Goal: Communication & Community: Answer question/provide support

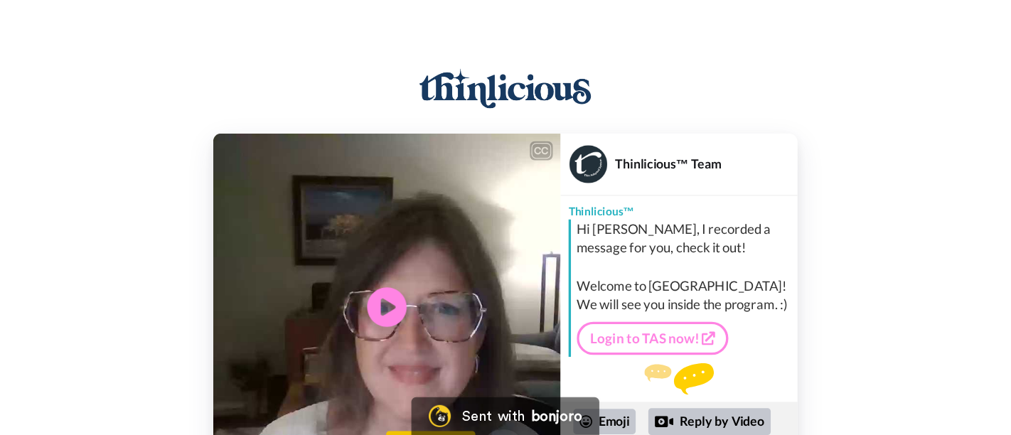
scroll to position [23, 0]
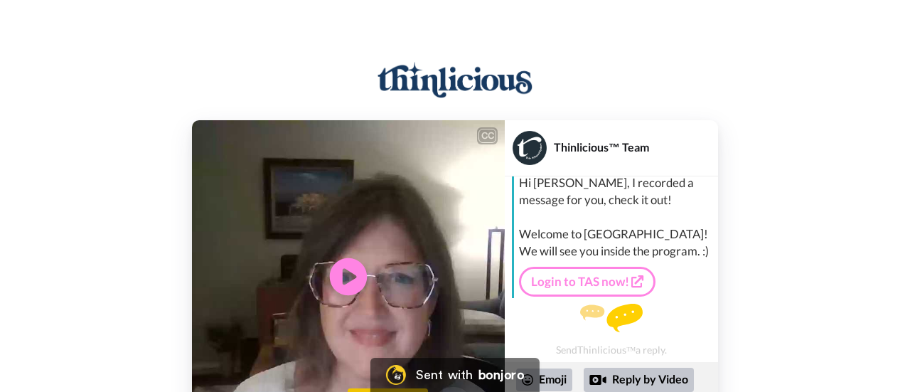
click at [337, 285] on icon at bounding box center [349, 277] width 38 height 38
click at [603, 104] on div "CC Play/Pause We are thrilled to have you as part of our TAS community. 0:15 / …" at bounding box center [455, 236] width 910 height 394
click at [633, 40] on div "CC Play/Pause We just messed up and we let these welcome videos get really back…" at bounding box center [455, 236] width 910 height 394
click at [415, 196] on video at bounding box center [348, 276] width 313 height 313
click at [352, 274] on icon "Play/Pause" at bounding box center [349, 277] width 38 height 68
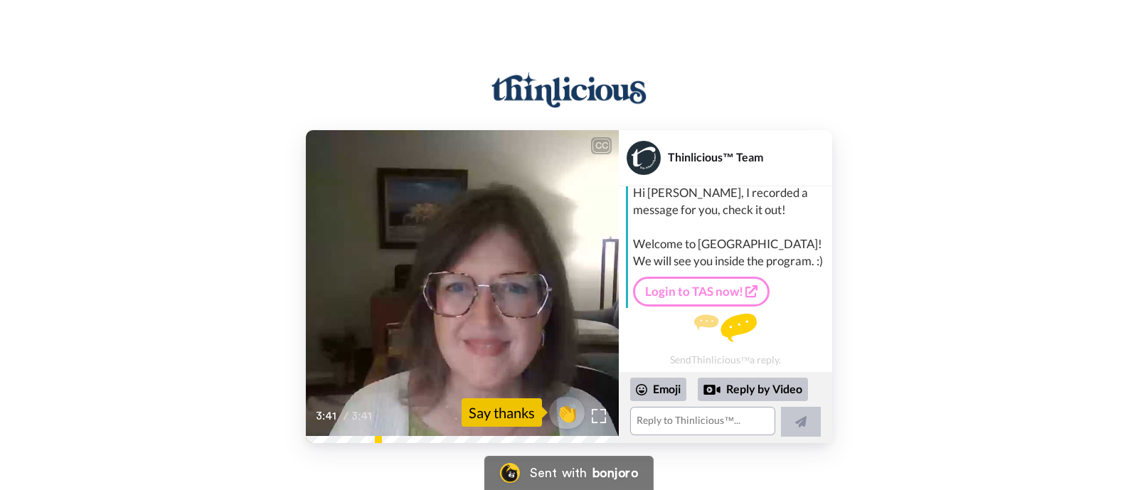
click at [203, 391] on div "CC Play/Pause Welcome to Thin Lusious. 3:41 / 3:41 👏 Say thanks Thinlicious™ Te…" at bounding box center [569, 286] width 1138 height 313
click at [718, 391] on textarea at bounding box center [702, 421] width 145 height 28
click at [468, 294] on icon at bounding box center [463, 286] width 38 height 38
click at [406, 260] on video at bounding box center [462, 286] width 313 height 313
click at [658, 391] on textarea at bounding box center [702, 421] width 145 height 28
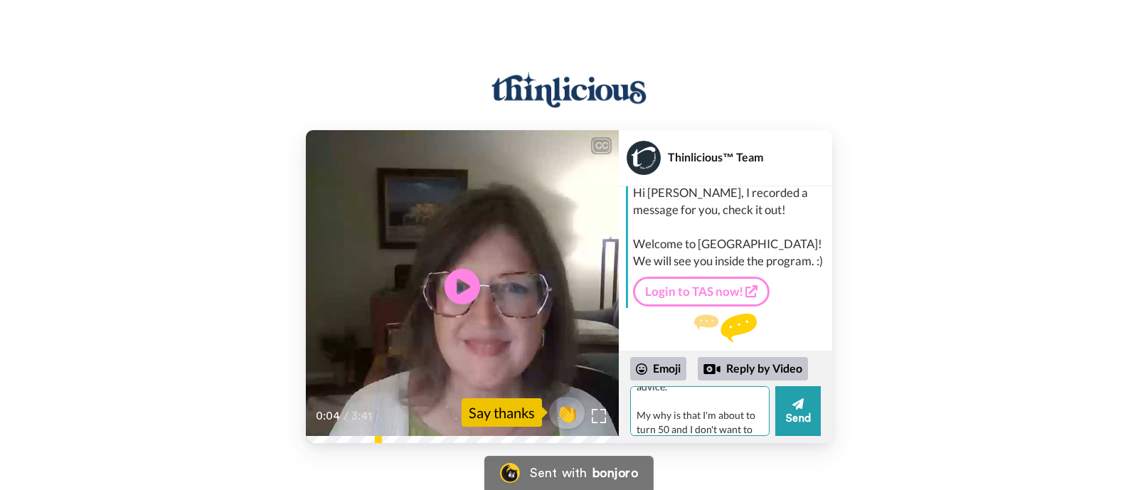
scroll to position [45, 0]
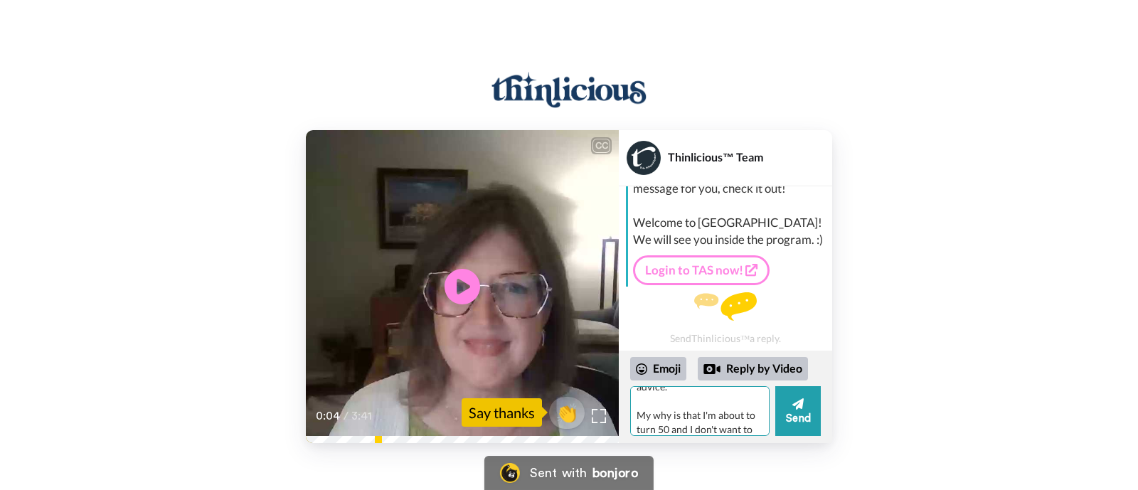
click at [752, 391] on textarea "Hi [PERSON_NAME], thanks so much for your message and for all the tips and advi…" at bounding box center [699, 411] width 139 height 50
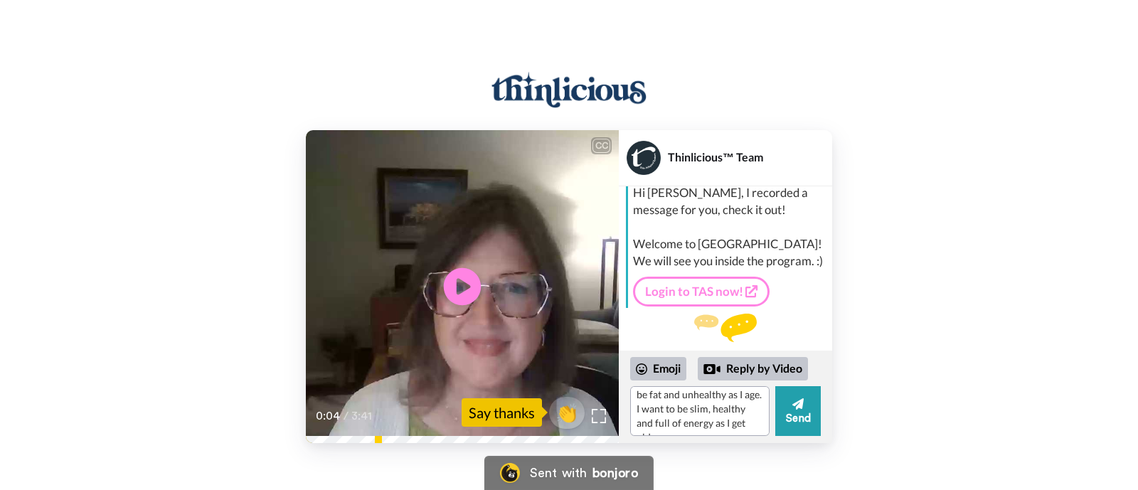
click at [459, 285] on icon "Play/Pause" at bounding box center [463, 287] width 38 height 68
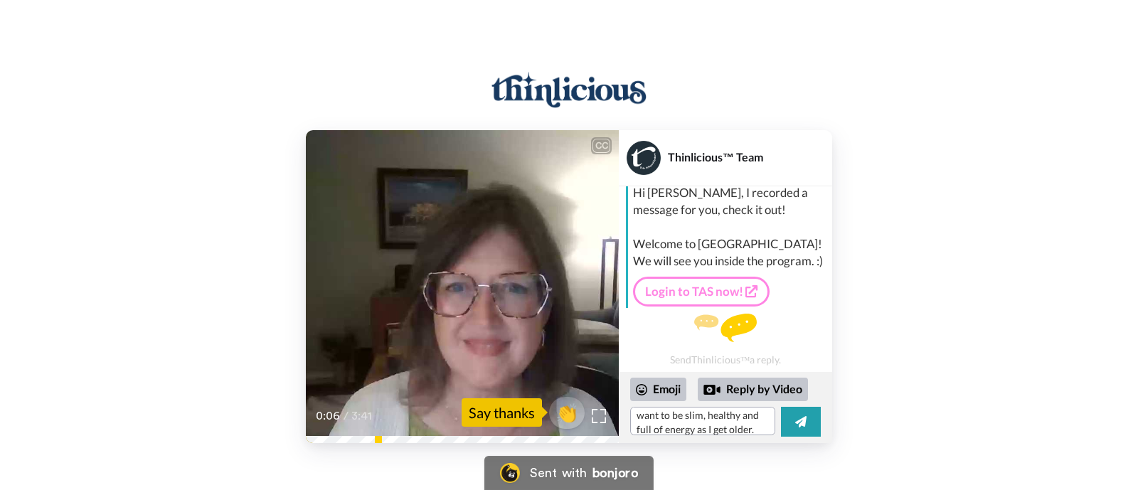
click at [527, 391] on div "0:06 / 3:41" at bounding box center [462, 421] width 313 height 30
click at [547, 391] on div "I'm one of the success coaches here at thinlicishious and on behalf of the enti…" at bounding box center [462, 407] width 313 height 71
click at [470, 391] on div "CC Play/Pause I'm one of the success coaches here at thinlicishious and on beha…" at bounding box center [569, 243] width 1138 height 486
click at [469, 294] on icon at bounding box center [463, 286] width 38 height 38
click at [388, 66] on div "CC Play/Pause And the TAS advice you've been seeing, it's kind of different tha…" at bounding box center [569, 246] width 1138 height 394
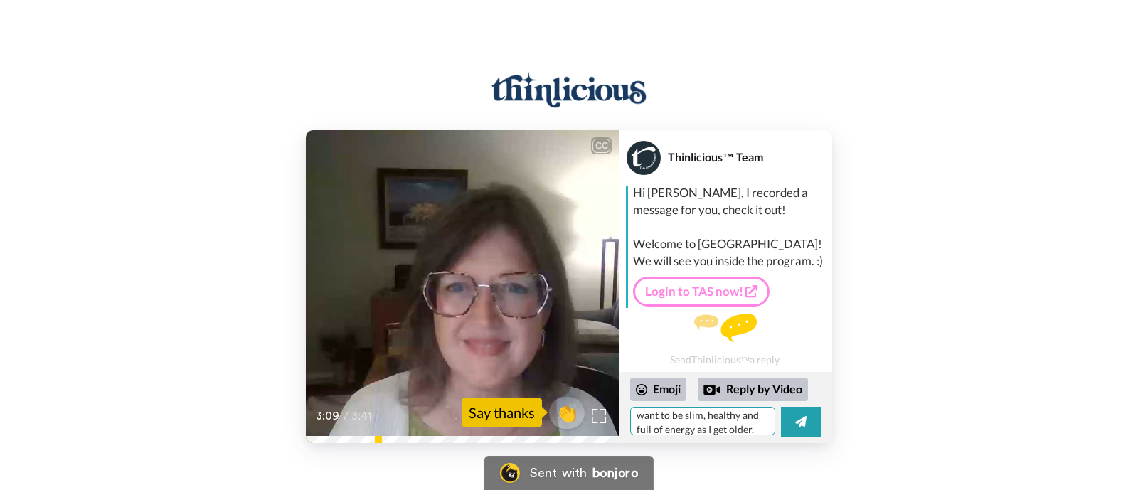
click at [746, 391] on textarea "Hi [PERSON_NAME], thanks so much for your message and for all the tips and advi…" at bounding box center [702, 421] width 145 height 28
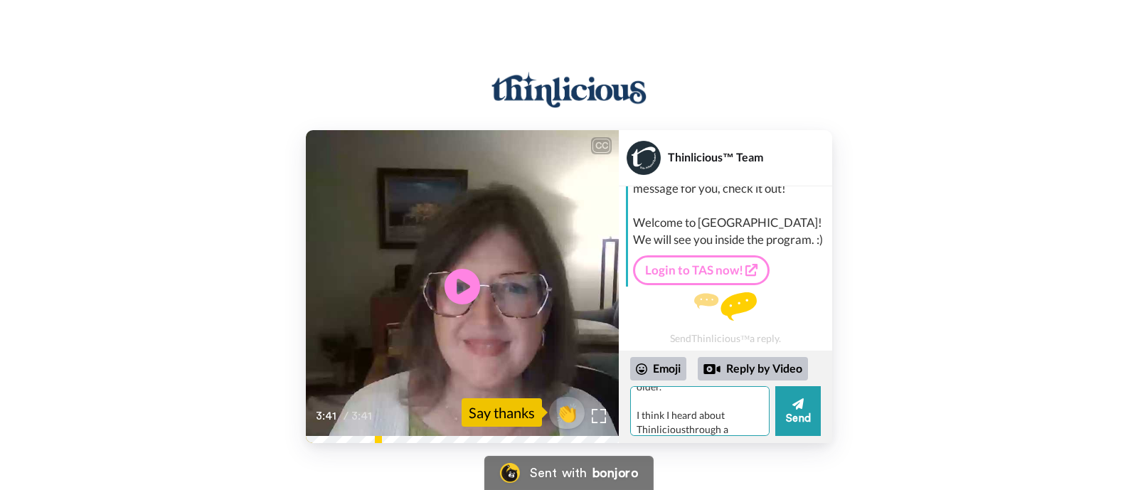
scroll to position [155, 0]
click at [683, 391] on textarea "Hi [PERSON_NAME], thanks so much for your message and for all the tips and advi…" at bounding box center [699, 411] width 139 height 50
click at [712, 391] on textarea "Hi [PERSON_NAME], thanks so much for your message and for all the tips and advi…" at bounding box center [699, 411] width 139 height 50
click at [679, 391] on textarea "Hi [PERSON_NAME], thanks so much for your message and for all the tips and advi…" at bounding box center [699, 411] width 139 height 50
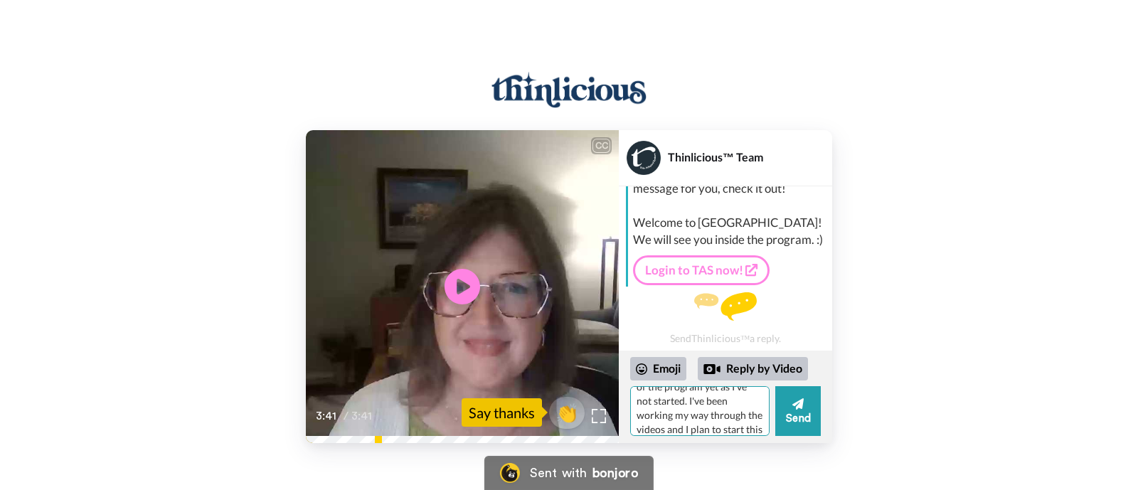
click at [748, 391] on textarea "Hi [PERSON_NAME], thanks so much for your message and for all the tips and advi…" at bounding box center [699, 411] width 139 height 50
click at [689, 391] on textarea "Hi [PERSON_NAME], thanks so much for your message and for all the tips and advi…" at bounding box center [699, 411] width 139 height 50
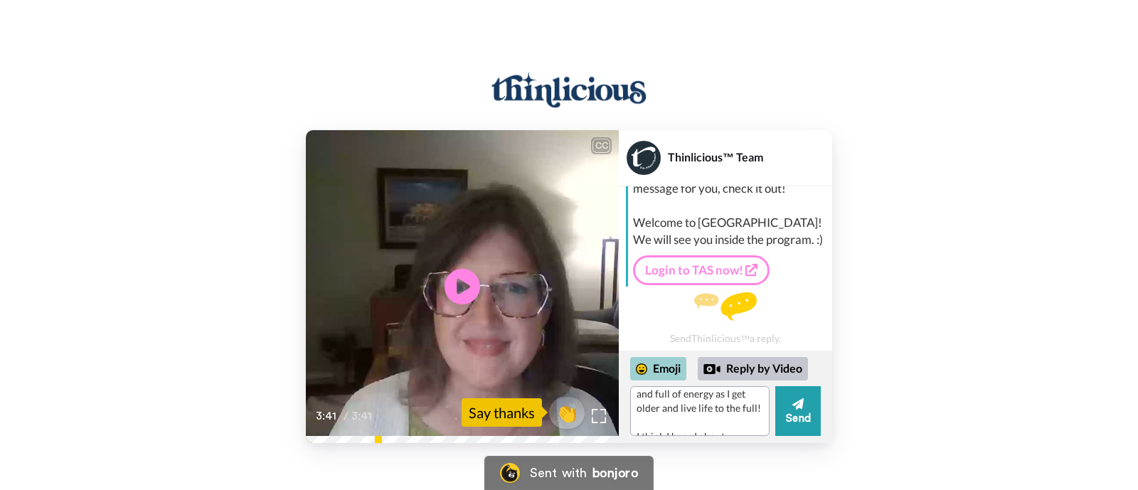
click at [664, 370] on div "Emoji" at bounding box center [658, 368] width 56 height 23
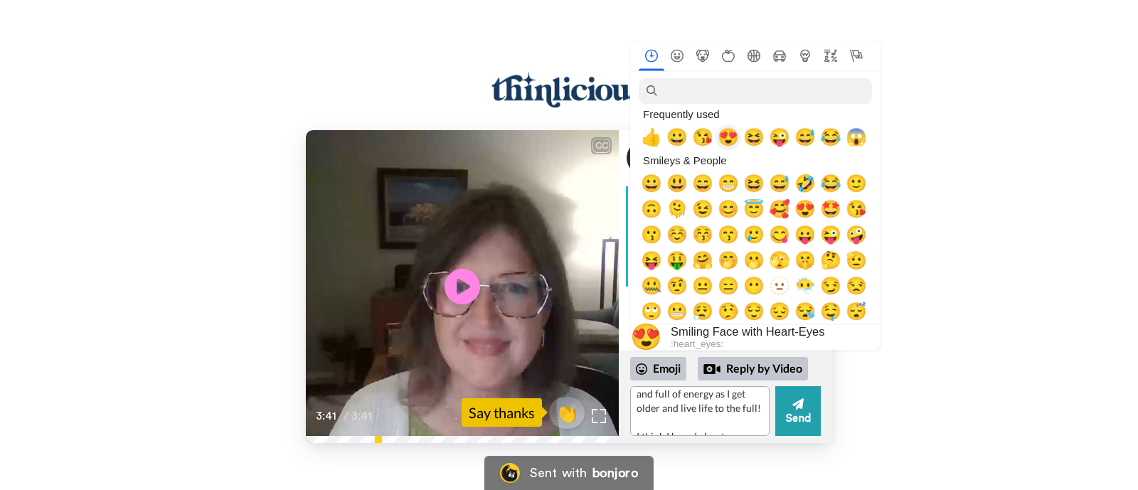
click at [724, 141] on span "😍" at bounding box center [728, 137] width 21 height 20
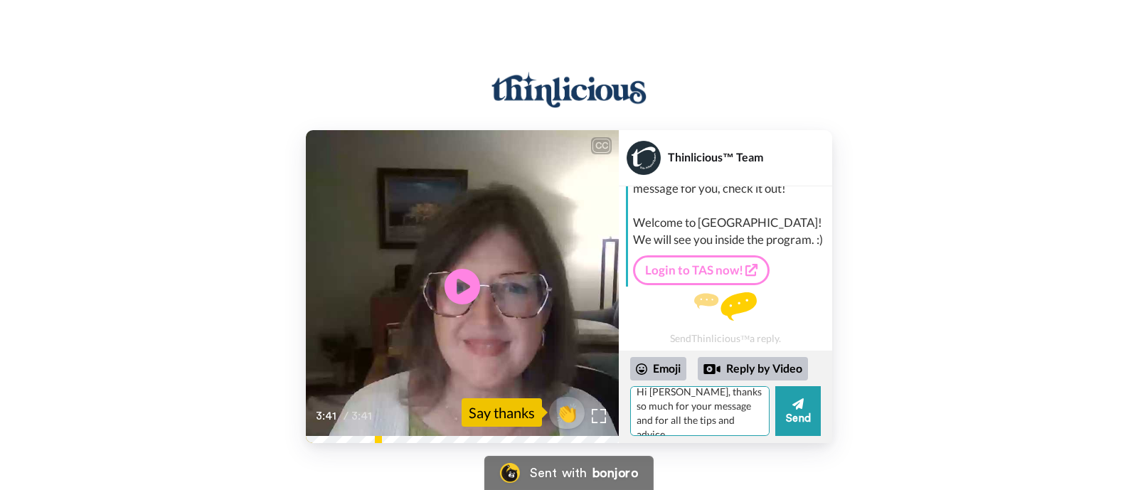
scroll to position [0, 0]
click at [679, 391] on textarea "Hi [PERSON_NAME], thanks so much for your message and for all the tips and advi…" at bounding box center [699, 411] width 139 height 50
click at [702, 391] on textarea "Hi [PERSON_NAME], Thanks so much for your message and for all the tips and advi…" at bounding box center [699, 411] width 139 height 50
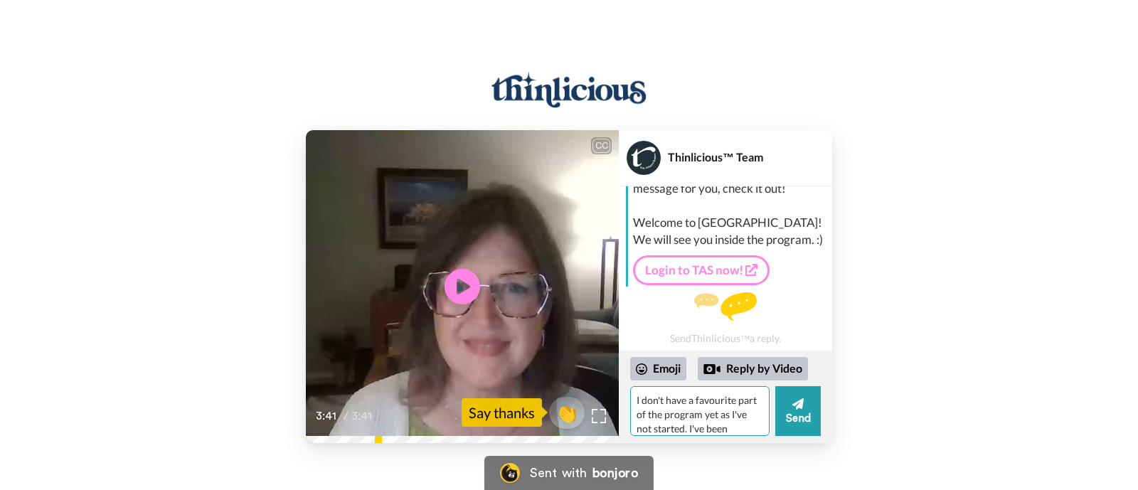
click at [708, 391] on textarea "Hi [PERSON_NAME], Thanks so much for your message and for all the tips and advi…" at bounding box center [699, 411] width 139 height 50
click at [706, 391] on textarea "Hi [PERSON_NAME], Thanks so much for your message and for all the tips and advi…" at bounding box center [699, 411] width 139 height 50
type textarea "Hi [PERSON_NAME], Thanks so much for your message and for all the tips and advi…"
click at [805, 391] on button "Send" at bounding box center [798, 411] width 46 height 50
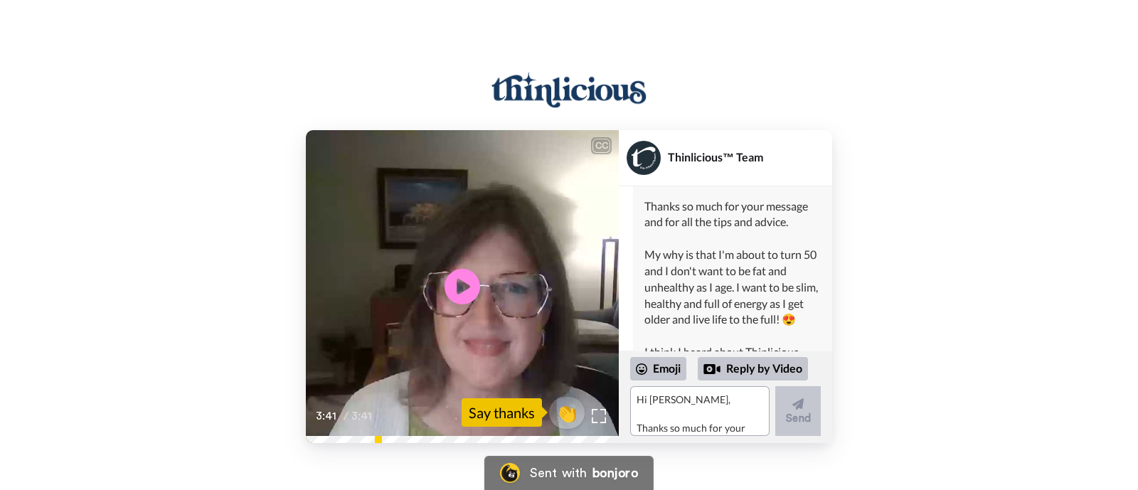
scroll to position [0, 0]
